Goal: Check status: Check status

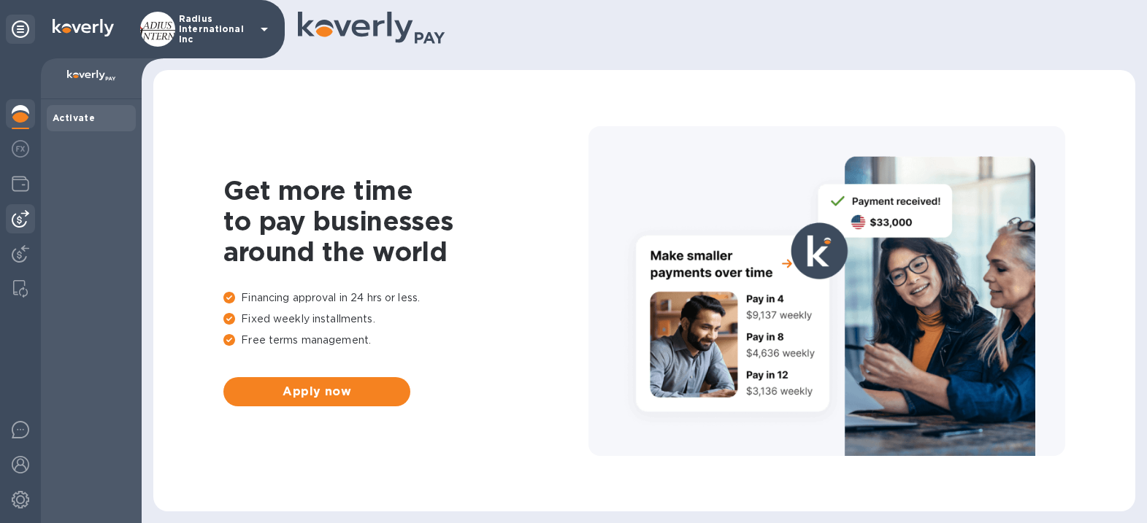
click at [26, 216] on img at bounding box center [21, 219] width 18 height 18
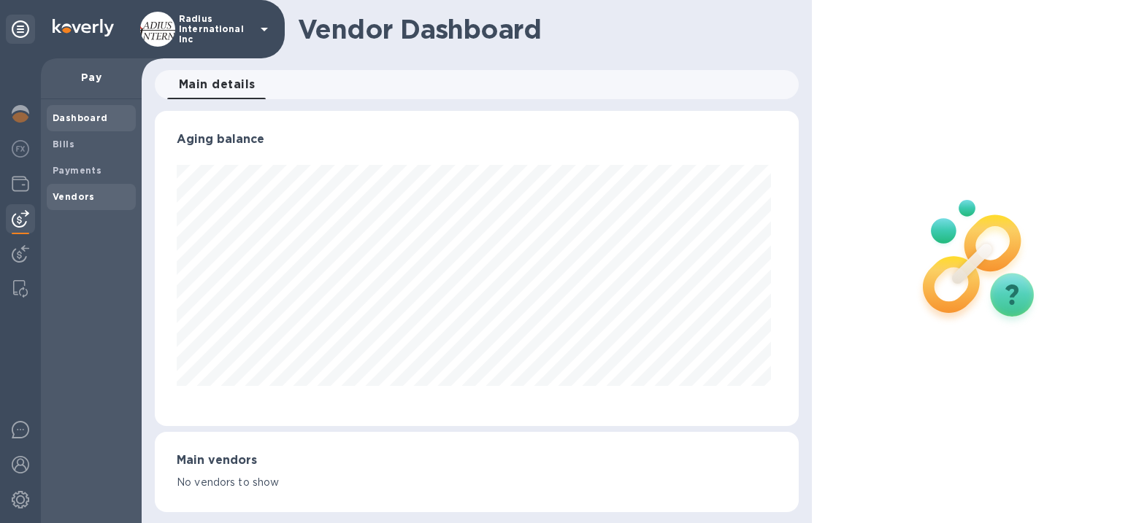
scroll to position [315, 638]
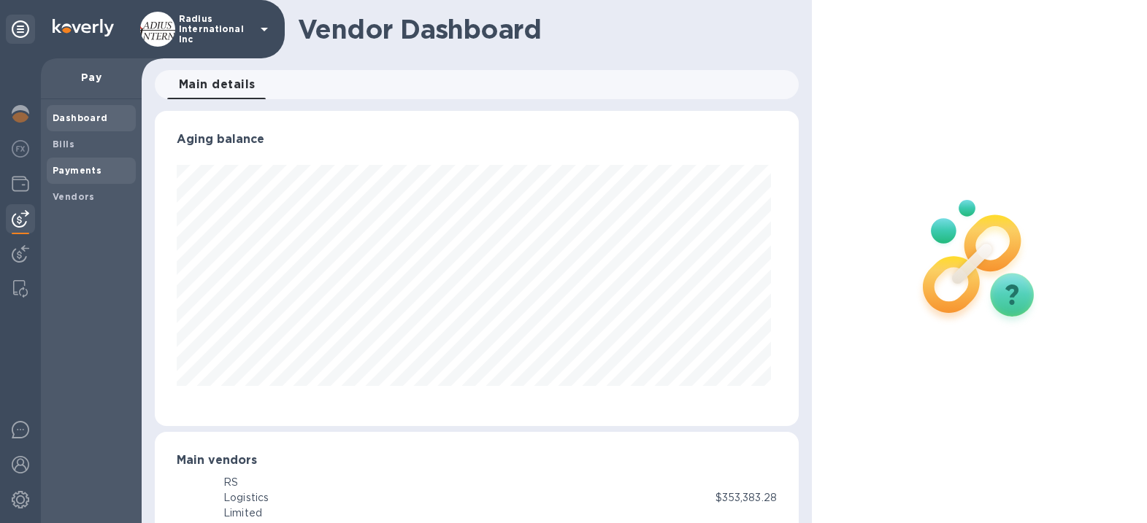
click at [91, 174] on b "Payments" at bounding box center [77, 170] width 49 height 11
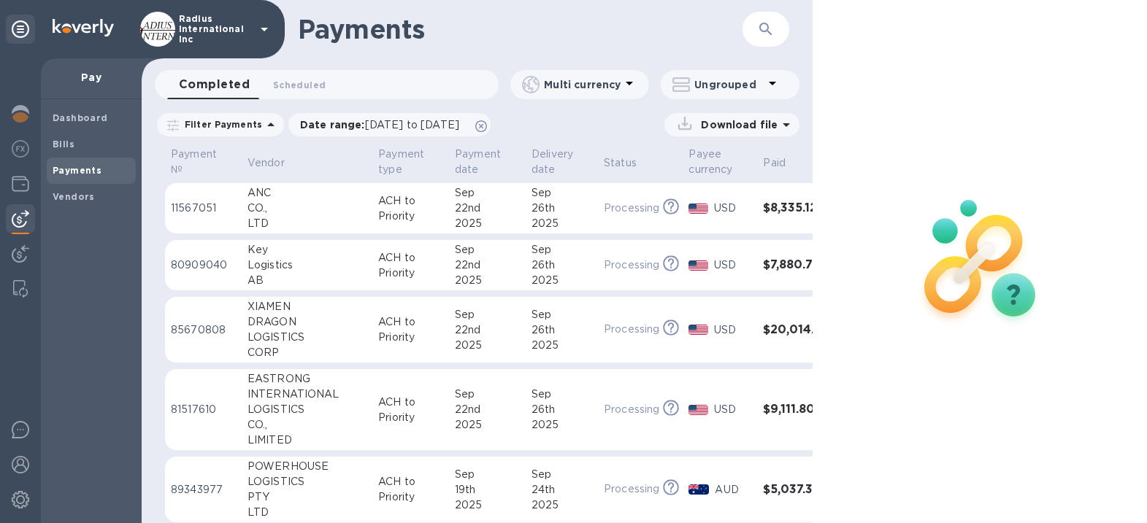
click at [309, 380] on div "EASTRONG" at bounding box center [307, 379] width 119 height 15
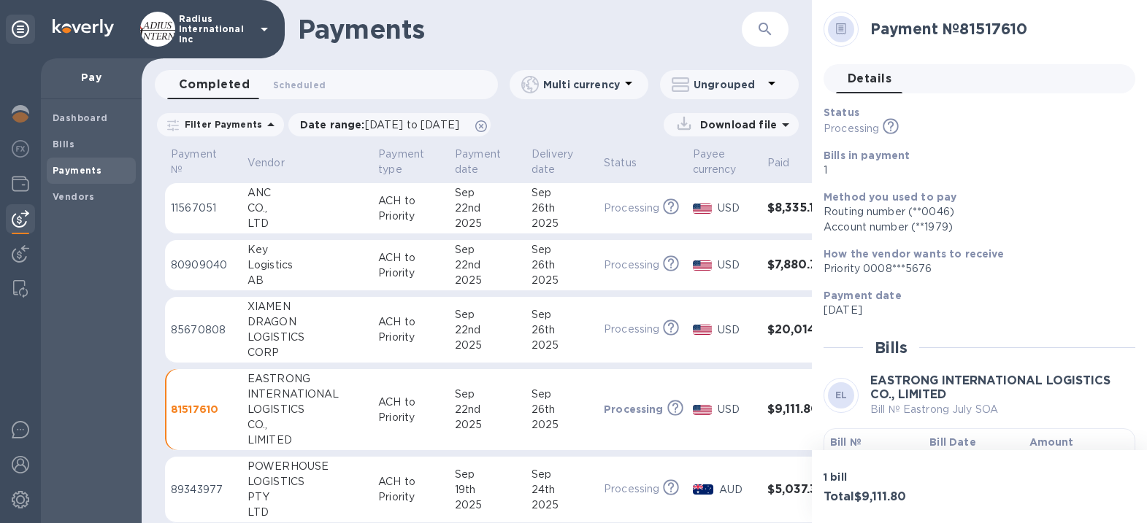
click at [1029, 441] on b "Amount" at bounding box center [1051, 443] width 45 height 12
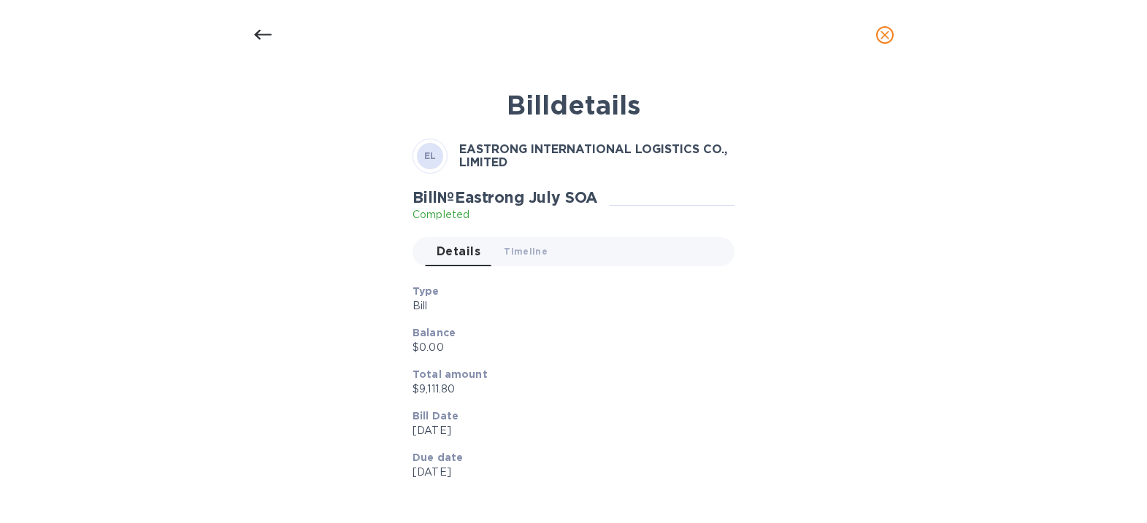
drag, startPoint x: 891, startPoint y: 34, endPoint x: 76, endPoint y: 112, distance: 818.6
click at [890, 34] on icon "close" at bounding box center [885, 35] width 15 height 15
